Goal: Check status: Check status

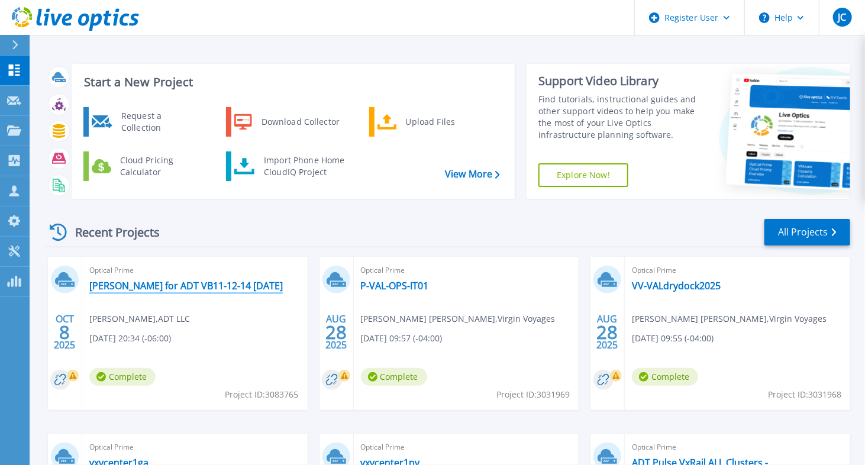
click at [191, 285] on link "[PERSON_NAME] for ADT VB11-12-14 [DATE]" at bounding box center [185, 286] width 193 height 12
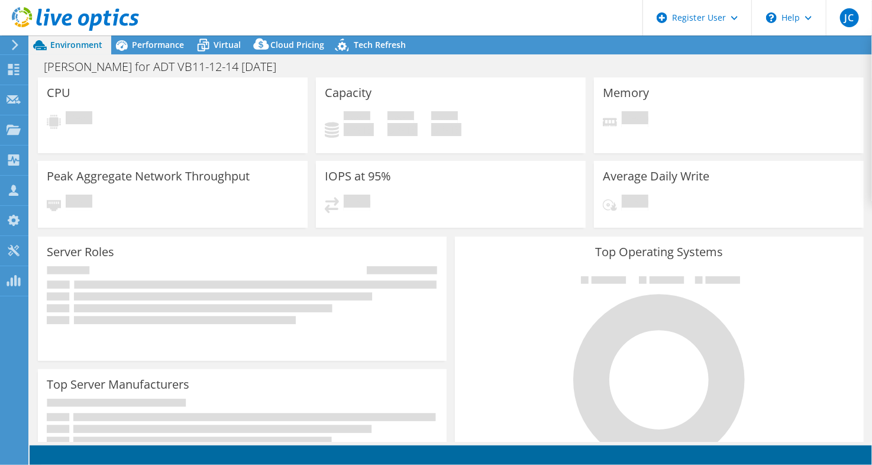
select select "USD"
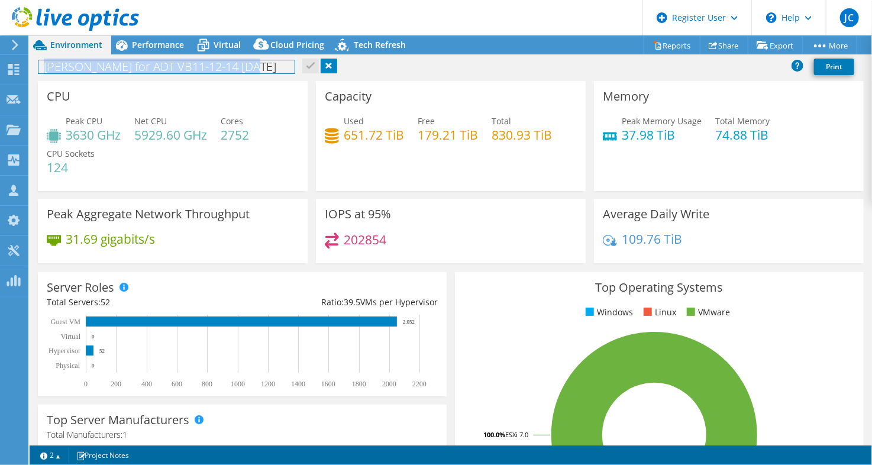
drag, startPoint x: 44, startPoint y: 69, endPoint x: 263, endPoint y: 62, distance: 219.0
click at [263, 62] on h1 "[PERSON_NAME] for ADT VB11-12-14 [DATE]" at bounding box center [166, 66] width 256 height 13
